Goal: Task Accomplishment & Management: Complete application form

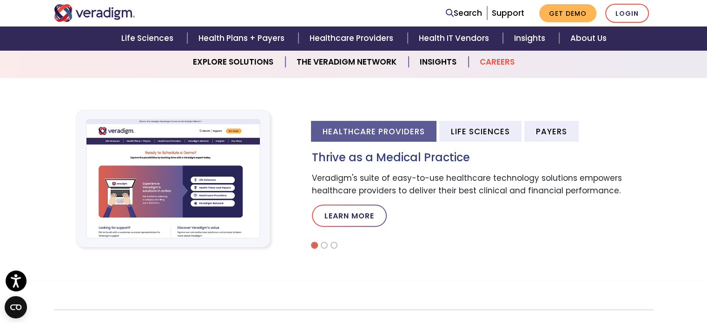
click at [500, 72] on link "Careers" at bounding box center [497, 62] width 57 height 24
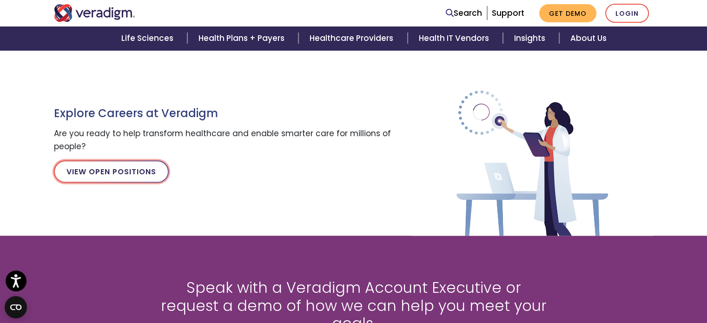
click at [117, 170] on link "View Open Positions" at bounding box center [111, 171] width 115 height 22
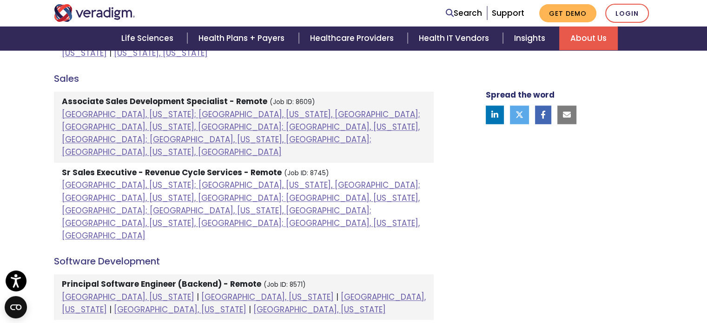
scroll to position [876, 0]
click at [116, 291] on link "Chicago, Illinois" at bounding box center [128, 296] width 133 height 11
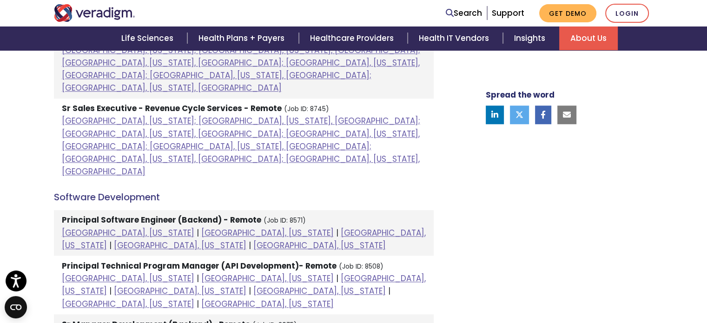
scroll to position [939, 0]
